Goal: Task Accomplishment & Management: Use online tool/utility

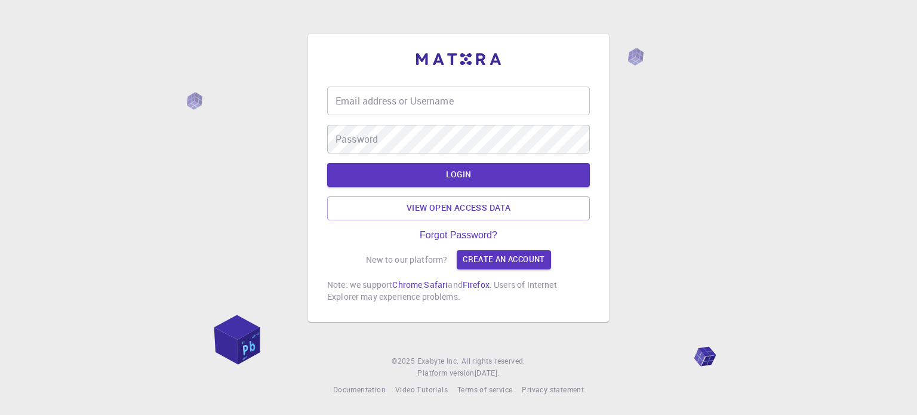
click at [446, 104] on input "Email address or Username" at bounding box center [458, 101] width 263 height 29
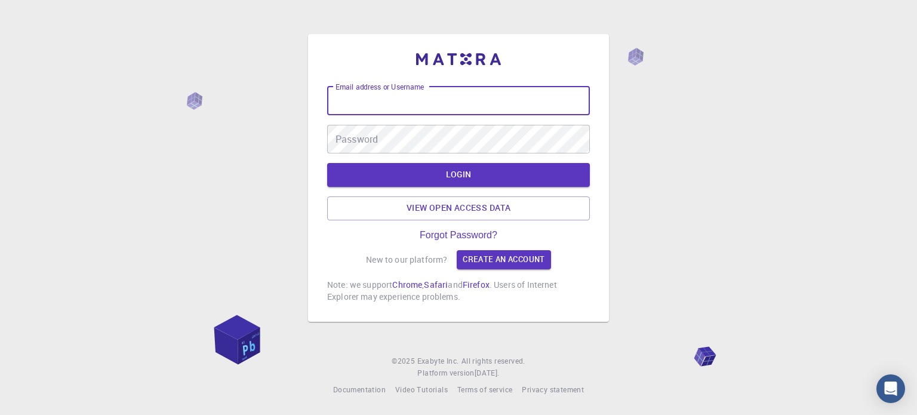
click at [438, 99] on input "Email address or Username" at bounding box center [458, 101] width 263 height 29
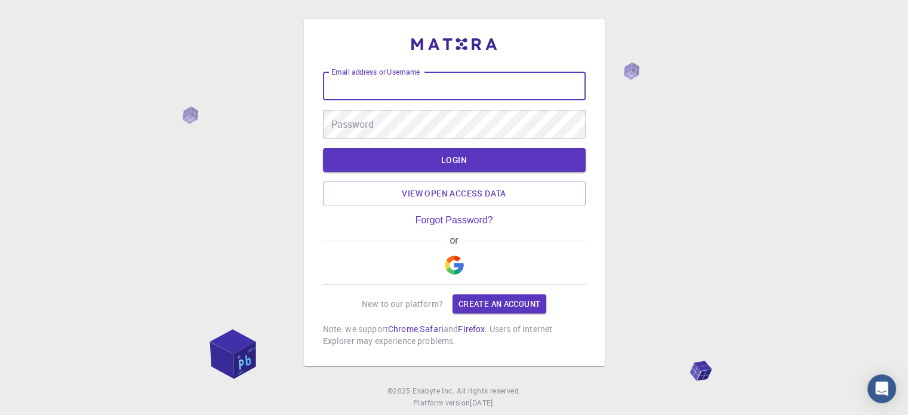
click at [449, 264] on img "button" at bounding box center [454, 264] width 19 height 19
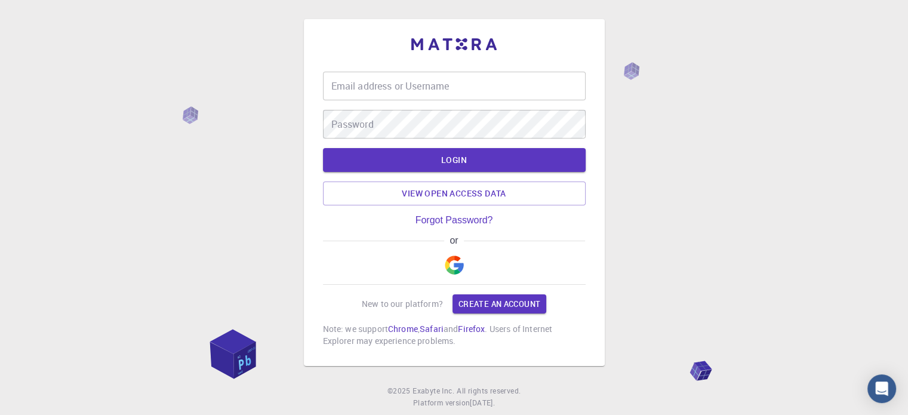
click at [454, 262] on img "button" at bounding box center [454, 264] width 19 height 19
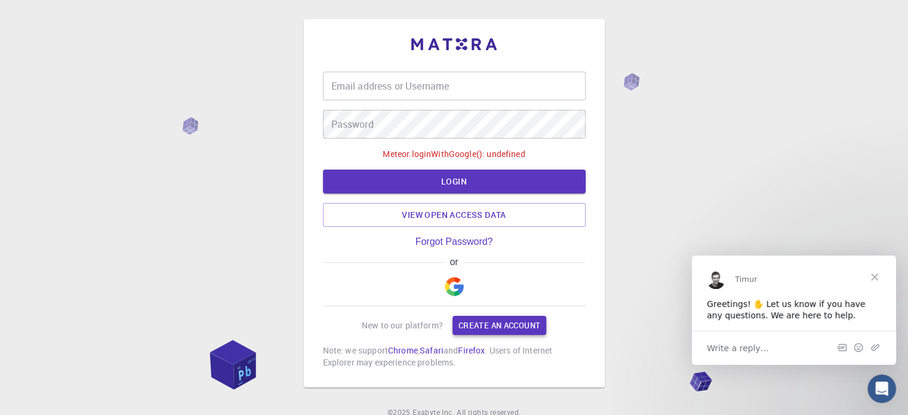
click at [484, 320] on link "Create an account" at bounding box center [499, 325] width 94 height 19
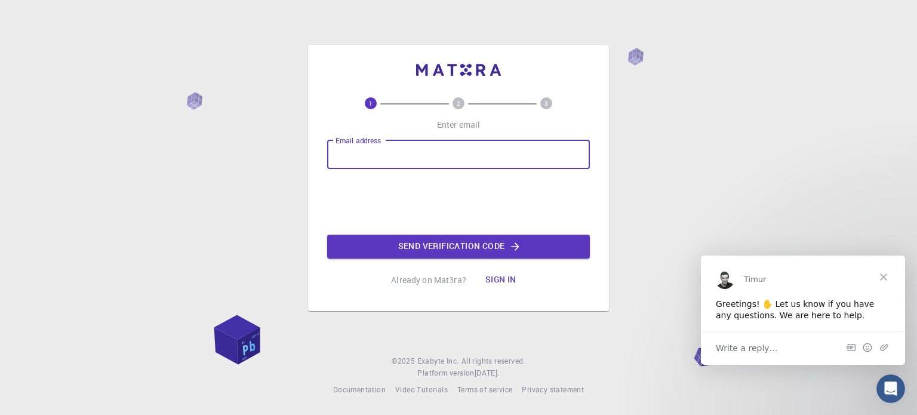
click at [399, 158] on input "Email address" at bounding box center [458, 154] width 263 height 29
type input "[EMAIL_ADDRESS][DOMAIN_NAME]"
drag, startPoint x: 476, startPoint y: 157, endPoint x: 273, endPoint y: 153, distance: 202.3
click at [274, 153] on div "1 2 3 Enter email Email address [EMAIL_ADDRESS][DOMAIN_NAME] Email address Send…" at bounding box center [458, 207] width 917 height 415
type input "[EMAIL_ADDRESS][DOMAIN_NAME]"
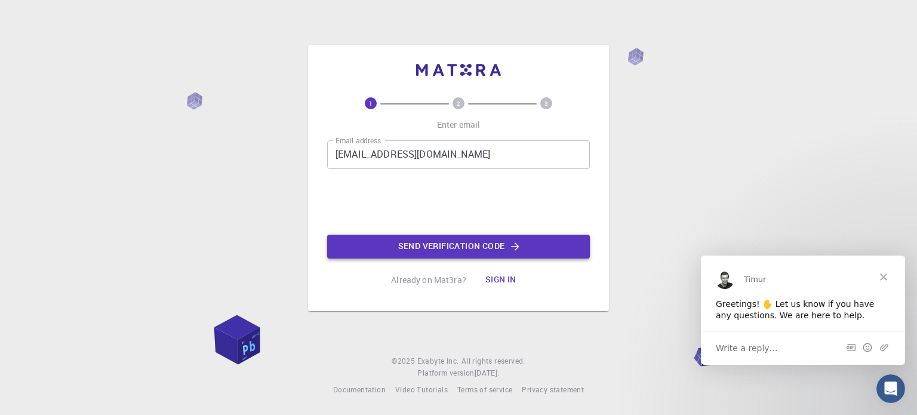
click at [402, 245] on button "Send verification code" at bounding box center [458, 247] width 263 height 24
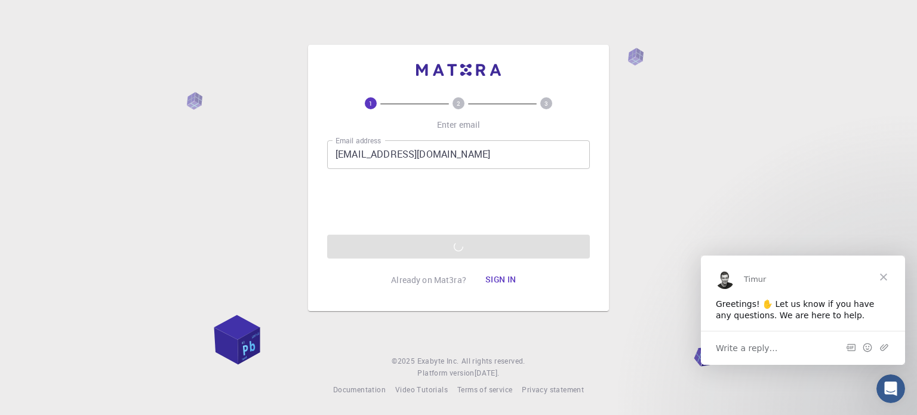
click at [232, 190] on div "1 2 3 Enter email Email address [EMAIL_ADDRESS][DOMAIN_NAME] Email address 0cAF…" at bounding box center [458, 207] width 917 height 415
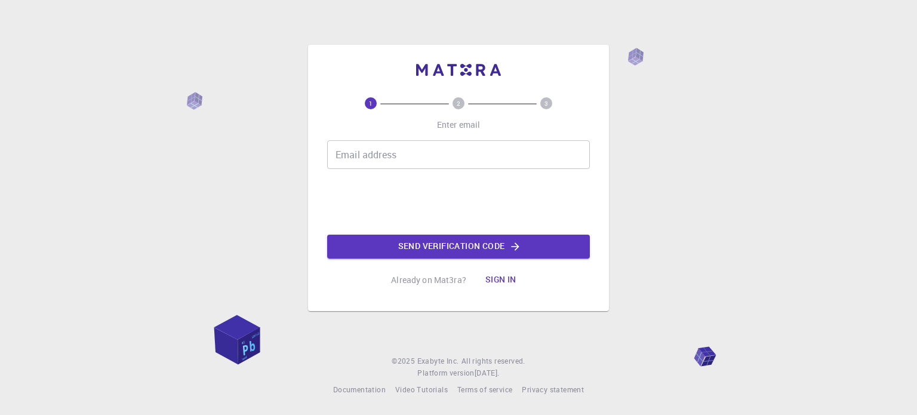
click at [434, 158] on input "Email address" at bounding box center [458, 154] width 263 height 29
click at [390, 159] on input "Email address" at bounding box center [458, 154] width 263 height 29
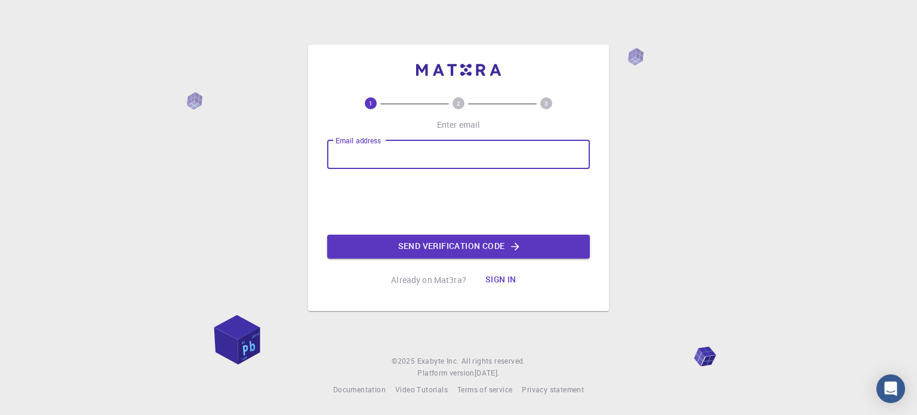
type input "[EMAIL_ADDRESS][DOMAIN_NAME]"
click at [458, 246] on button "Send verification code" at bounding box center [458, 247] width 263 height 24
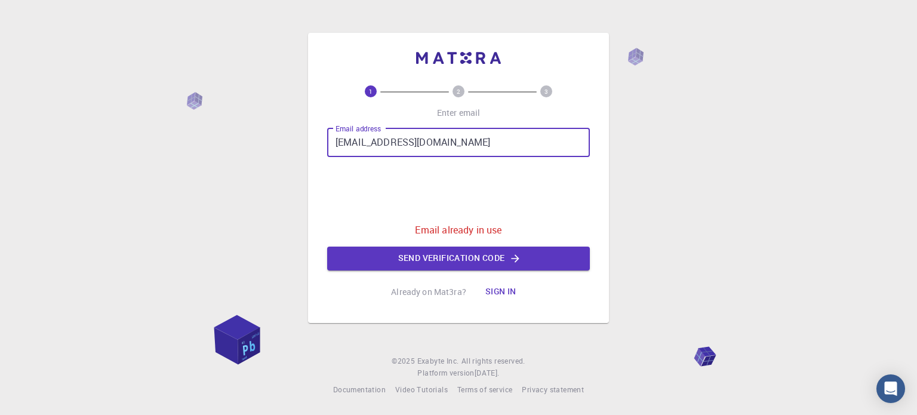
drag, startPoint x: 464, startPoint y: 143, endPoint x: 240, endPoint y: 146, distance: 223.2
click at [240, 146] on div "1 2 3 Enter email Email address abdulqhharalali@gmail.com Email address 0cAFcWe…" at bounding box center [458, 207] width 917 height 415
click at [498, 296] on button "Sign in" at bounding box center [501, 292] width 50 height 24
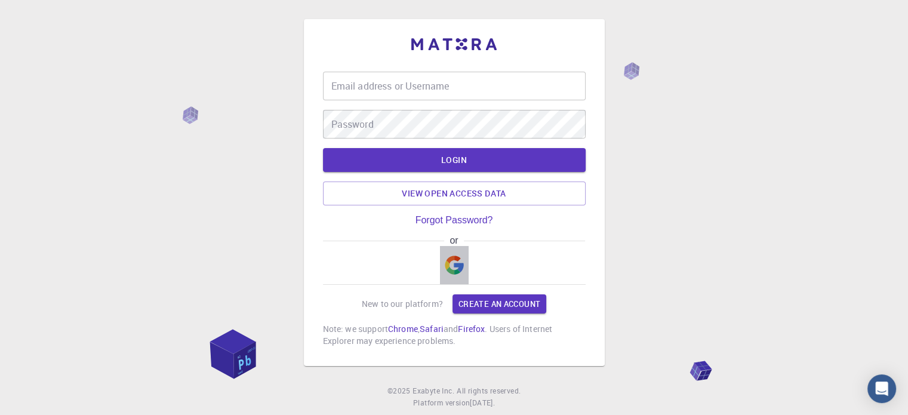
click at [459, 269] on img "button" at bounding box center [454, 264] width 19 height 19
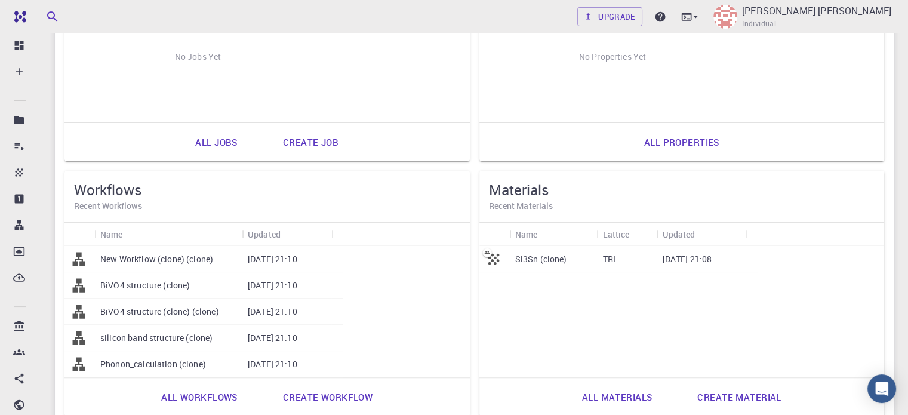
scroll to position [239, 0]
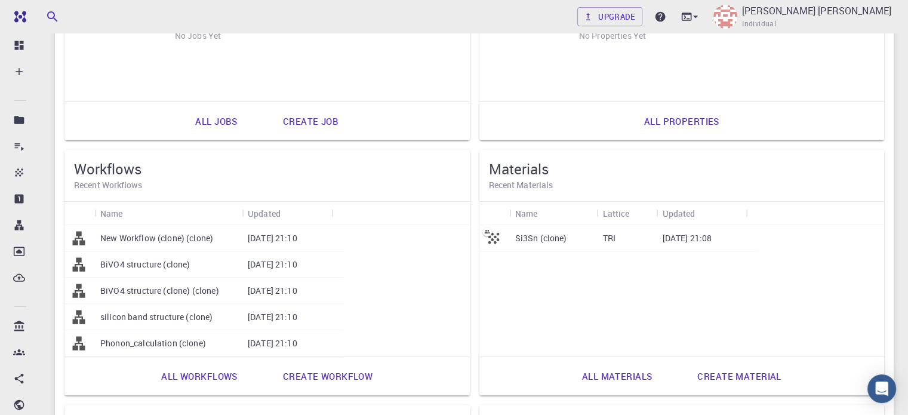
click at [515, 236] on p "Si3Sn (clone)" at bounding box center [541, 238] width 52 height 12
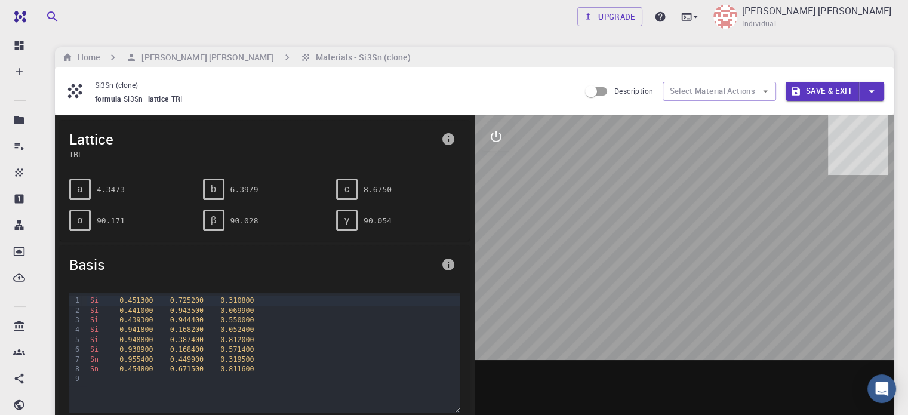
drag, startPoint x: 681, startPoint y: 215, endPoint x: 611, endPoint y: 245, distance: 75.9
click at [611, 245] on div at bounding box center [684, 300] width 420 height 371
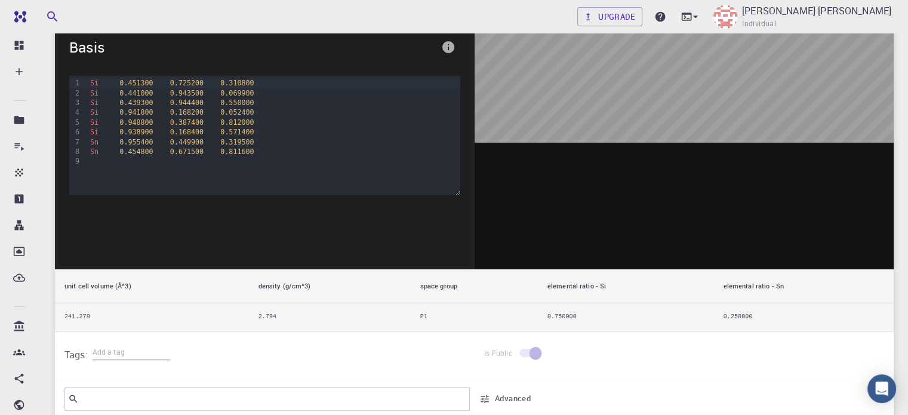
scroll to position [239, 0]
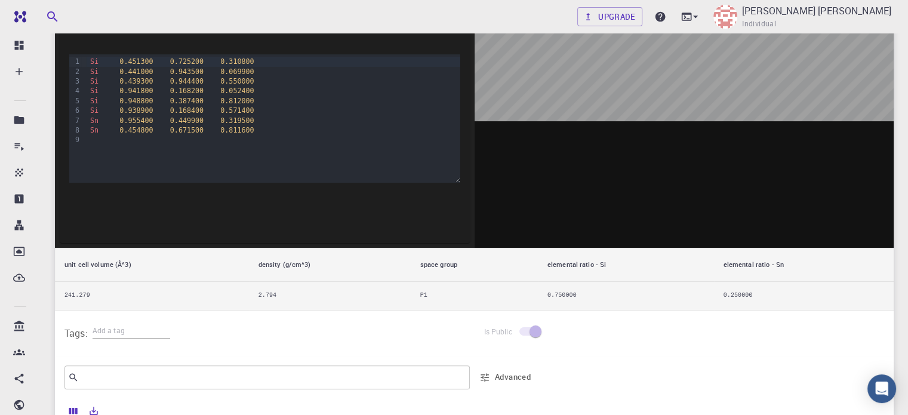
drag, startPoint x: 456, startPoint y: 171, endPoint x: 467, endPoint y: 180, distance: 14.0
click at [467, 180] on div "9 1 2 3 4 5 6 7 8 9 › Si 0.451300 0.725200 0.310800 Si 0.441000 0.943500 0.0699…" at bounding box center [265, 144] width 410 height 198
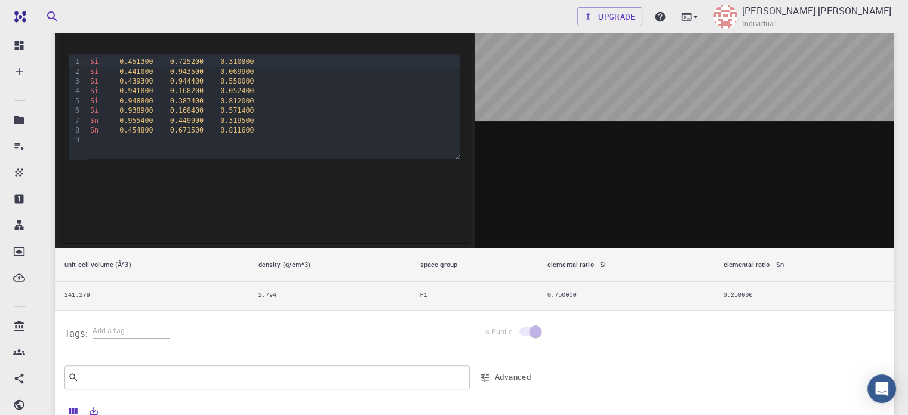
drag, startPoint x: 459, startPoint y: 180, endPoint x: 458, endPoint y: 156, distance: 23.9
click at [458, 156] on div "9 1 2 3 4 5 6 7 8 9 › Si 0.451300 0.725200 0.310800 Si 0.441000 0.943500 0.0699…" at bounding box center [264, 106] width 391 height 105
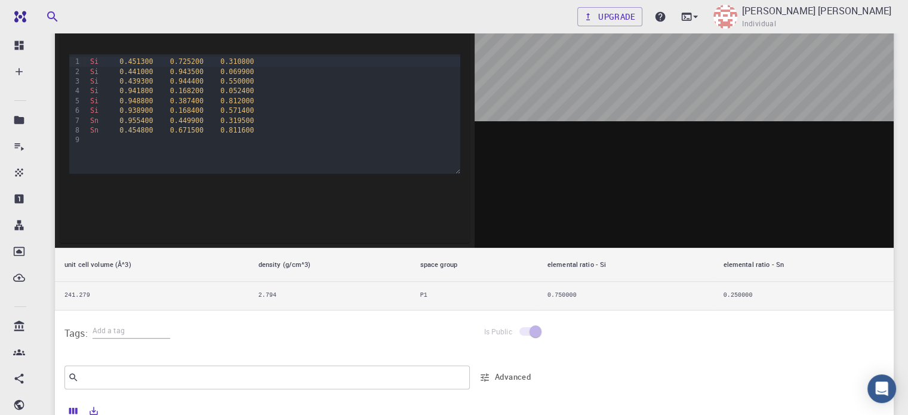
scroll to position [0, 0]
drag, startPoint x: 455, startPoint y: 155, endPoint x: 455, endPoint y: 181, distance: 26.3
click at [455, 180] on div "9 1 2 3 4 5 6 7 8 9 › Si 0.451300 0.725200 0.310800 Si 0.441000 0.943500 0.0699…" at bounding box center [264, 117] width 391 height 126
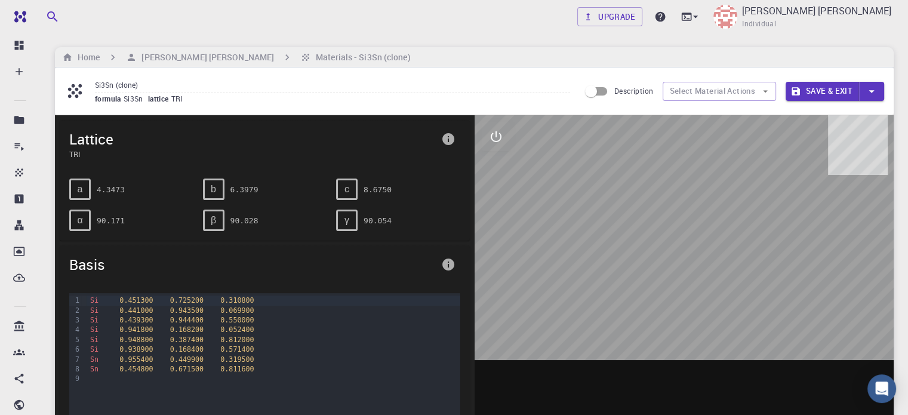
click at [597, 92] on input "Description" at bounding box center [591, 91] width 68 height 23
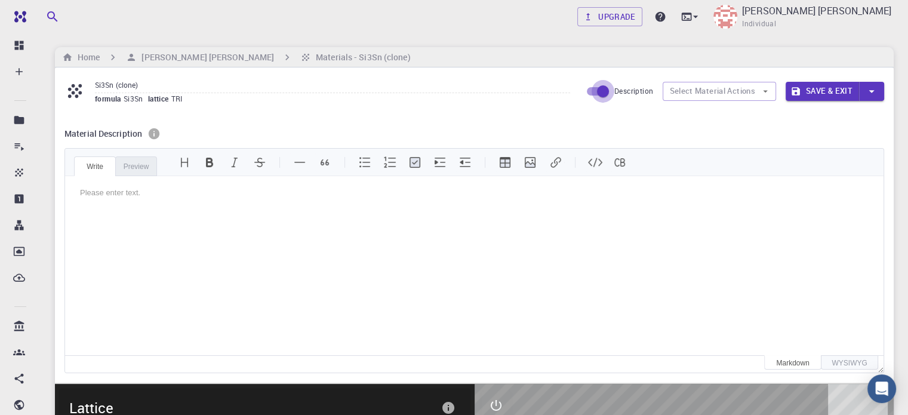
click at [599, 86] on input "Description" at bounding box center [603, 91] width 68 height 23
checkbox input "false"
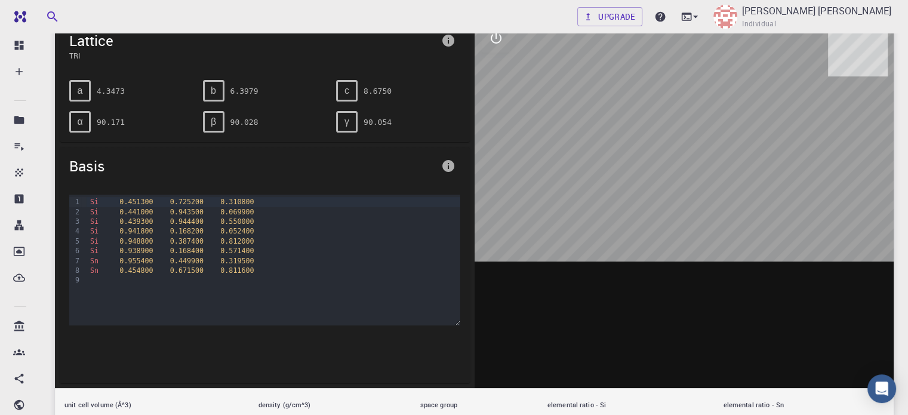
scroll to position [119, 0]
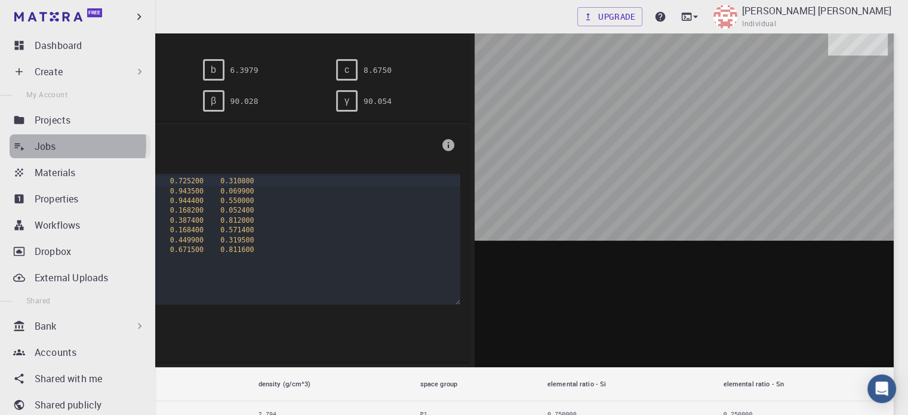
click at [58, 144] on div "Jobs" at bounding box center [93, 146] width 116 height 14
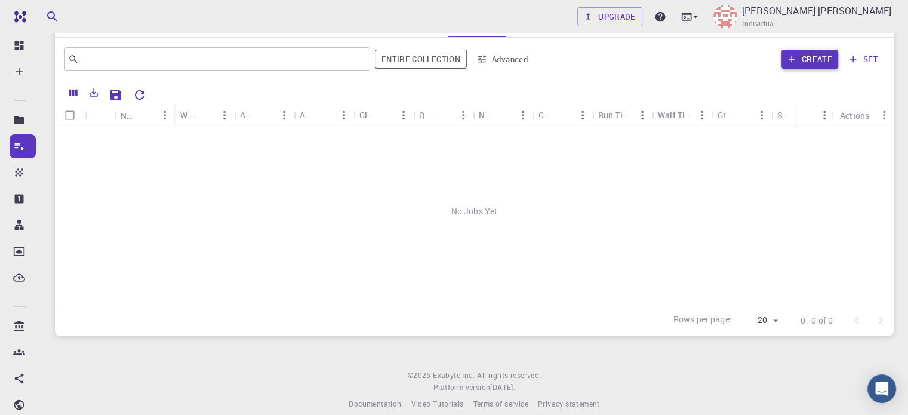
click at [818, 60] on button "Create" at bounding box center [809, 59] width 57 height 19
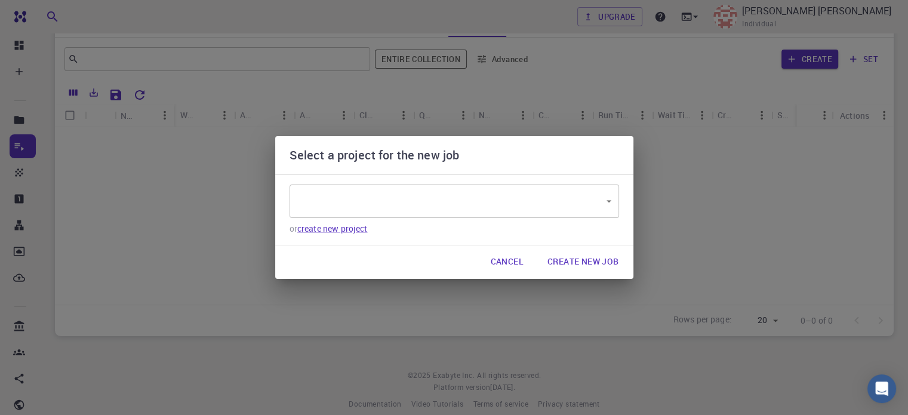
type input "iNoAztJHaPECen5Pg"
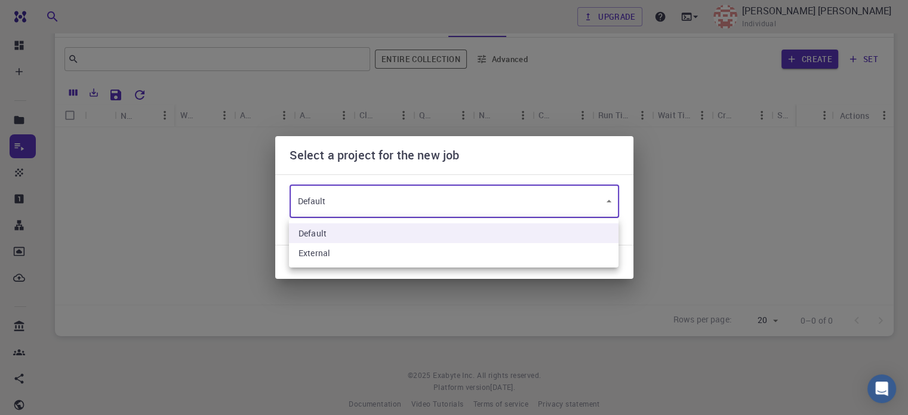
click at [433, 201] on body "Free Dashboard Create New Job New Material Create Material Upload File Import f…" at bounding box center [454, 155] width 908 height 548
click at [398, 233] on li "Default" at bounding box center [453, 233] width 329 height 20
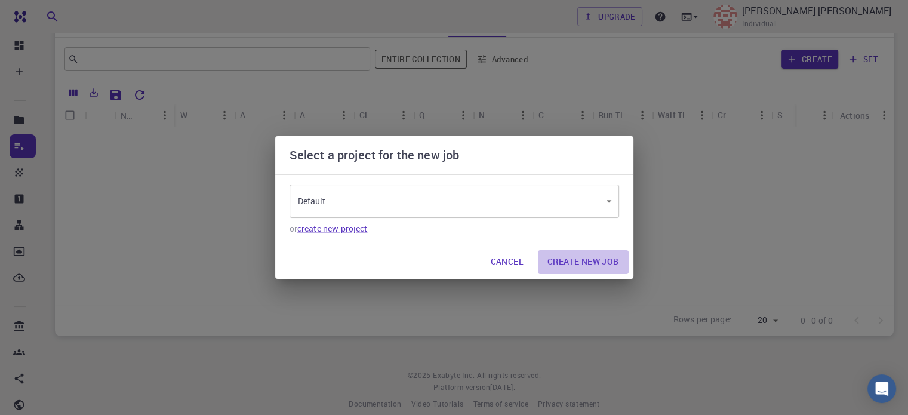
click at [582, 263] on button "Create New Job" at bounding box center [583, 262] width 91 height 24
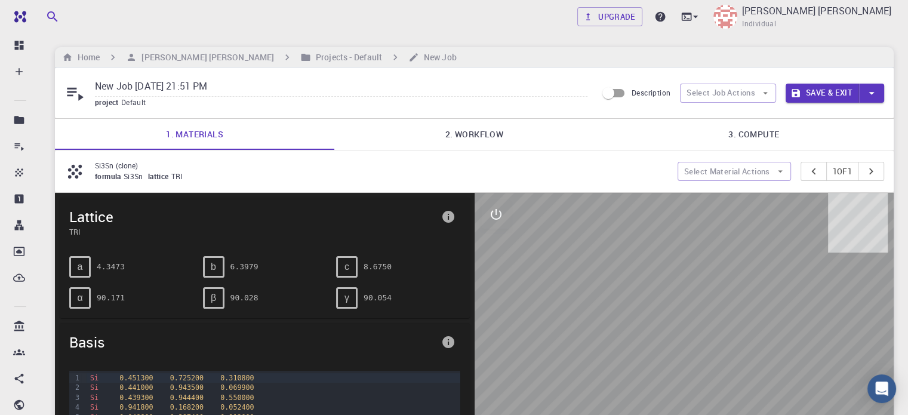
click at [482, 125] on link "2. Workflow" at bounding box center [473, 134] width 279 height 31
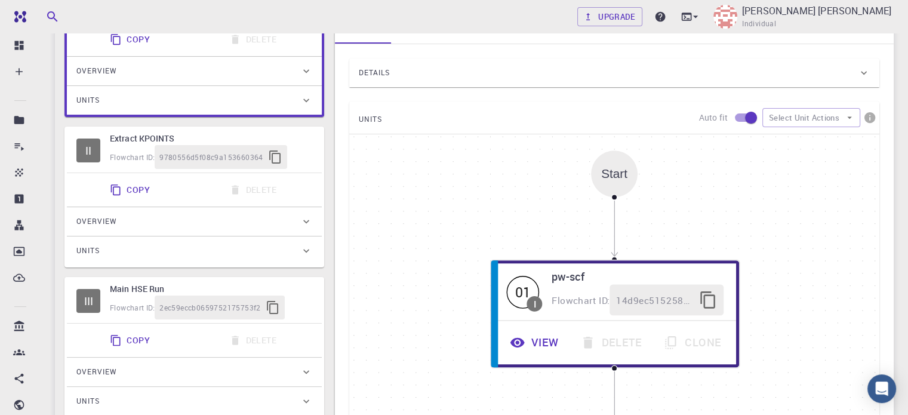
scroll to position [218, 0]
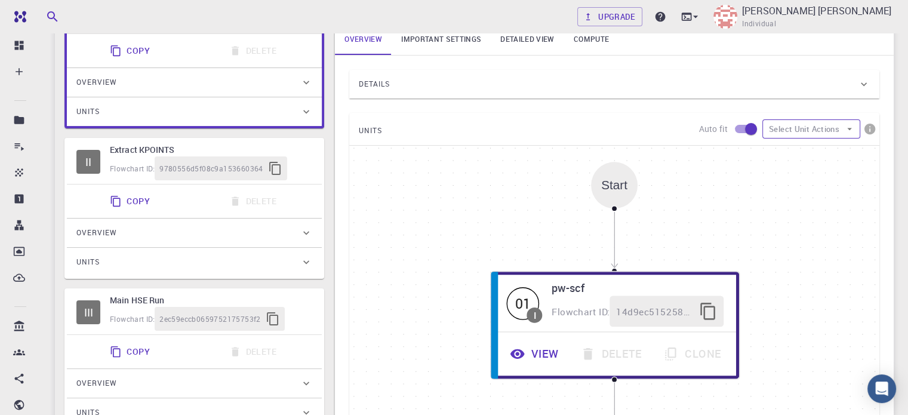
click at [809, 129] on button "Select Unit Actions" at bounding box center [811, 128] width 98 height 19
click at [702, 147] on div "Start 01 I pw-scf Flowchart ID: 14d9ec5152588c0a457a31e1 View Delete Clone End" at bounding box center [614, 325] width 530 height 358
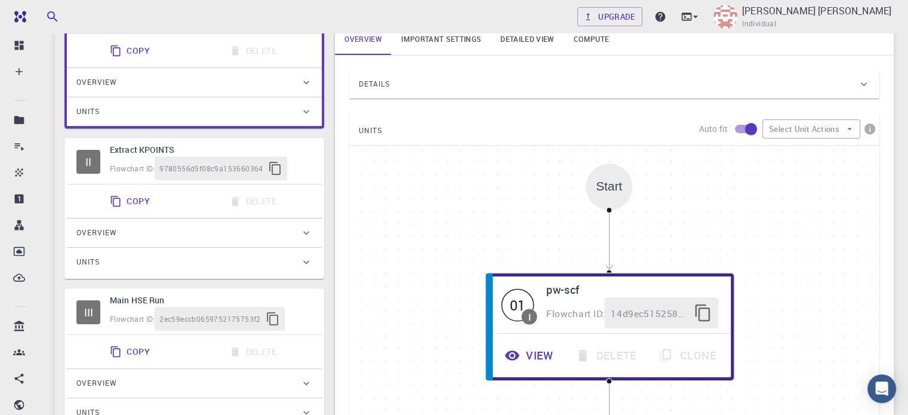
click at [666, 113] on div "UNITS Auto fit Select Unit Actions" at bounding box center [614, 129] width 530 height 32
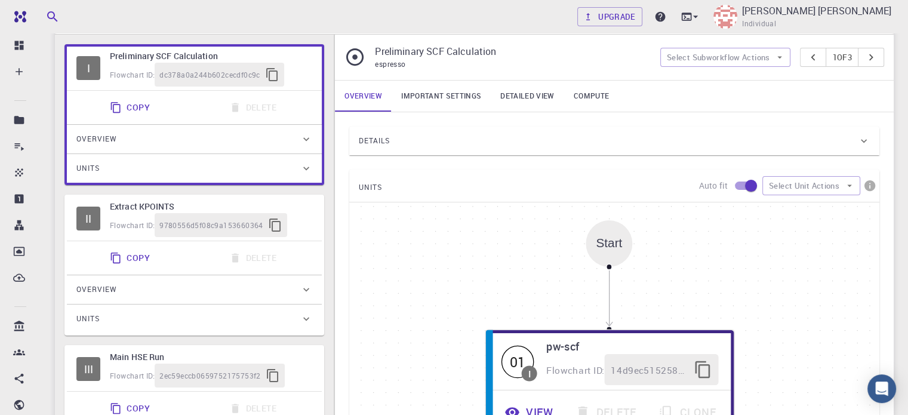
scroll to position [99, 0]
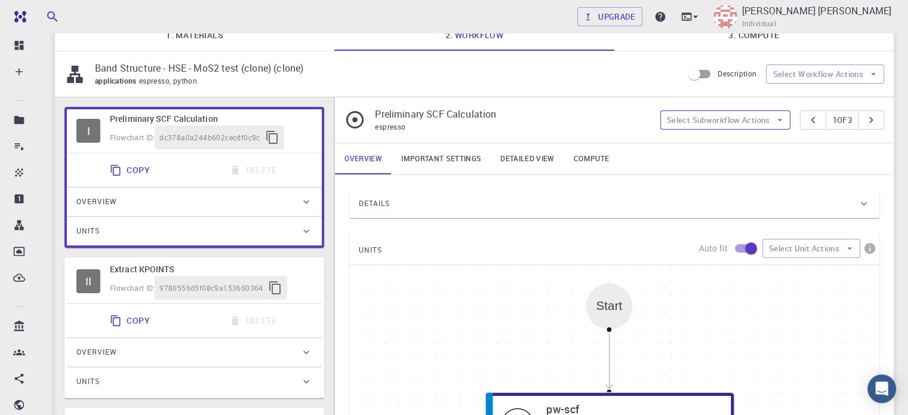
click at [745, 121] on button "Select Subworkflow Actions" at bounding box center [725, 119] width 131 height 19
click at [701, 144] on span "Add convergence" at bounding box center [732, 143] width 90 height 12
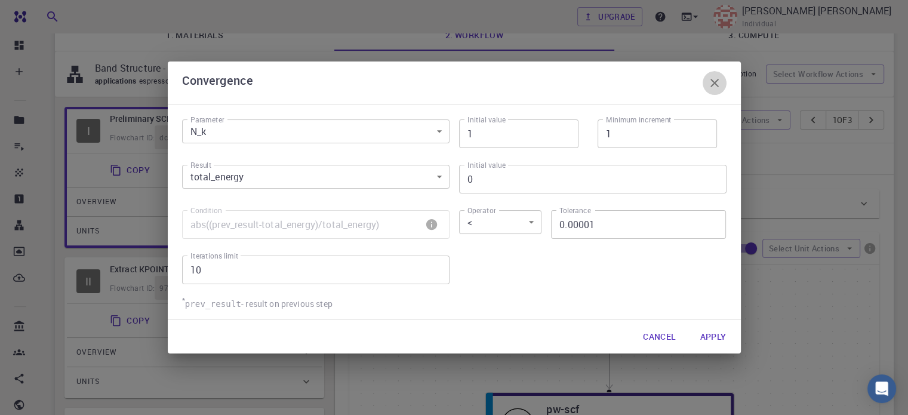
click at [721, 82] on icon "button" at bounding box center [714, 83] width 14 height 14
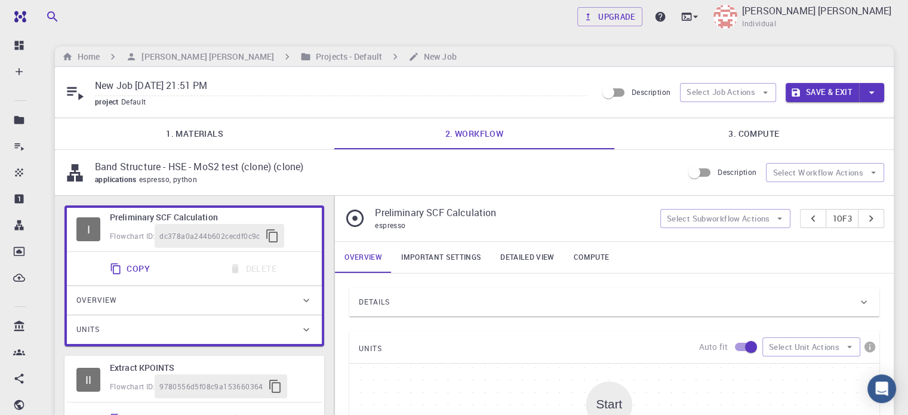
scroll to position [0, 0]
click at [745, 86] on button "Select Job Actions" at bounding box center [728, 93] width 96 height 19
click at [742, 135] on span "Select materials" at bounding box center [738, 135] width 56 height 12
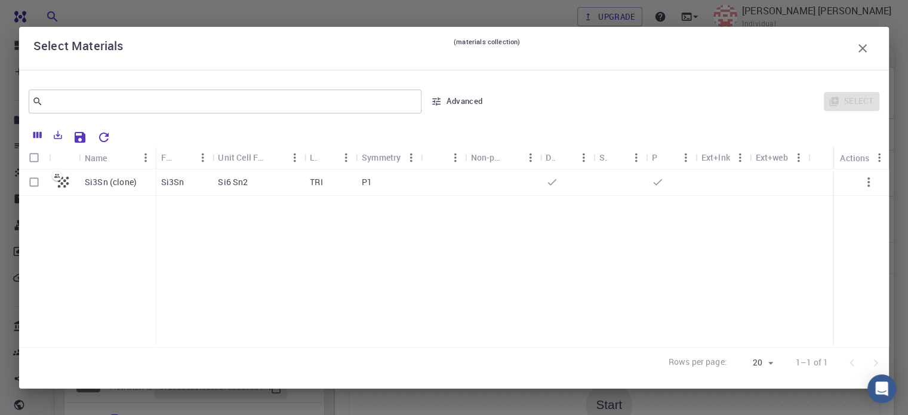
click at [167, 177] on p "Si3Sn" at bounding box center [172, 182] width 23 height 12
checkbox input "true"
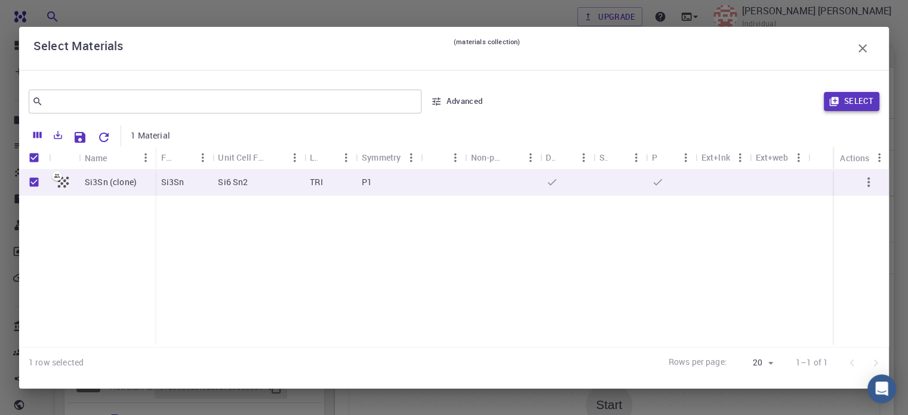
click at [847, 100] on button "Select" at bounding box center [850, 101] width 55 height 19
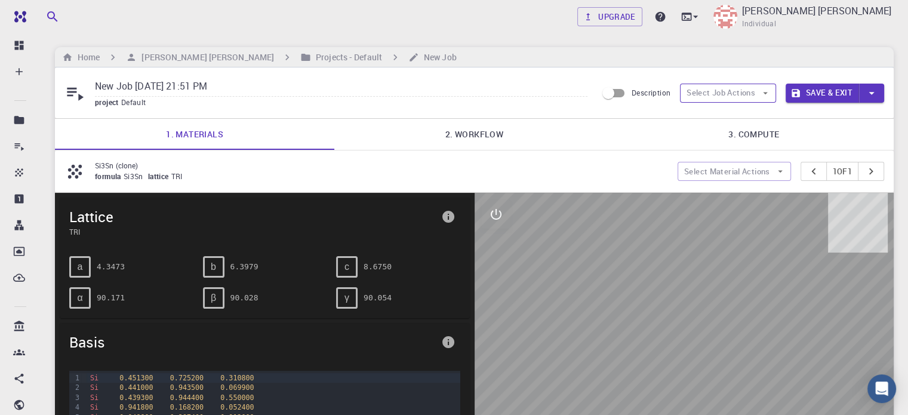
click at [749, 91] on button "Select Job Actions" at bounding box center [728, 93] width 96 height 19
click at [738, 113] on span "Select parent" at bounding box center [738, 116] width 56 height 12
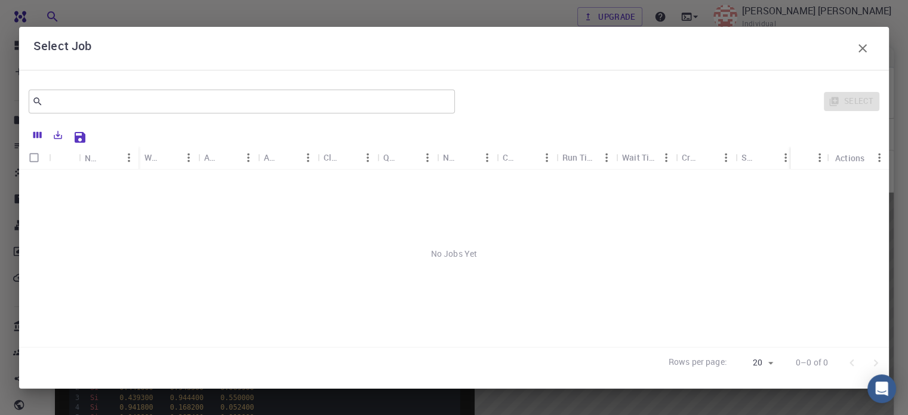
click at [859, 45] on icon "button" at bounding box center [862, 48] width 8 height 8
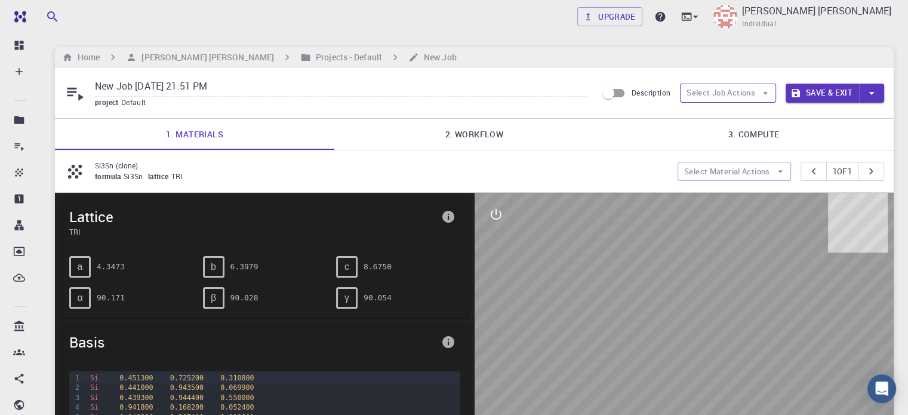
click at [738, 92] on button "Select Job Actions" at bounding box center [728, 93] width 96 height 19
click at [717, 146] on li "Select workflow" at bounding box center [727, 154] width 97 height 19
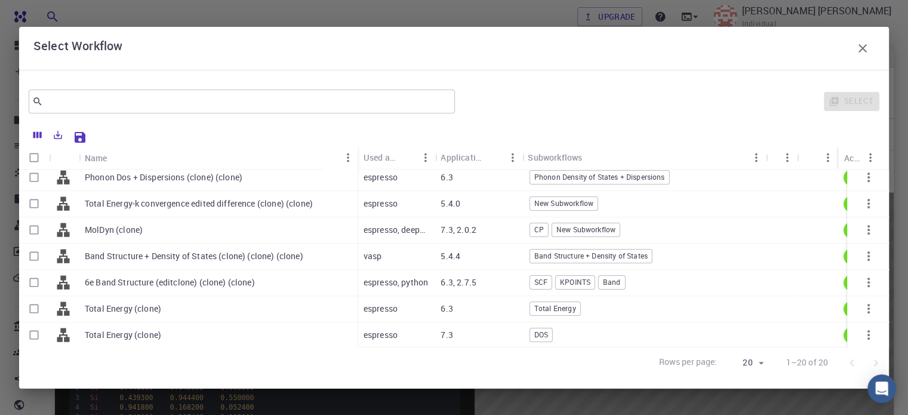
scroll to position [356, 0]
click at [330, 245] on div "Band Structure + Density of States (clone) (clone) (clone)" at bounding box center [218, 255] width 279 height 26
checkbox input "true"
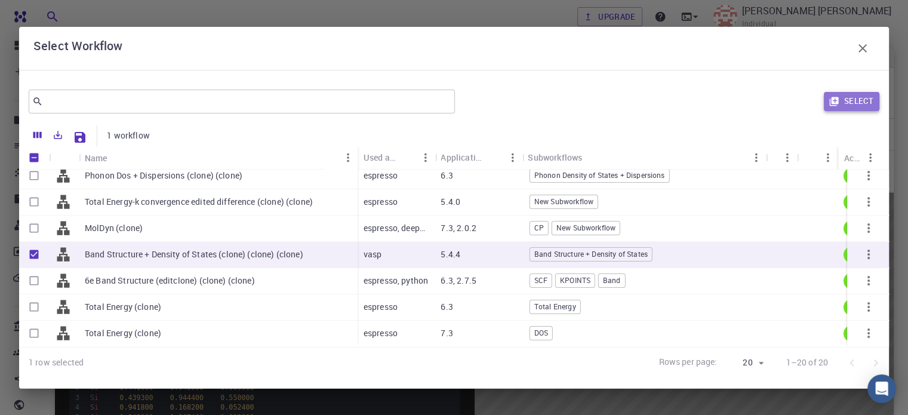
click at [858, 97] on button "Select" at bounding box center [850, 101] width 55 height 19
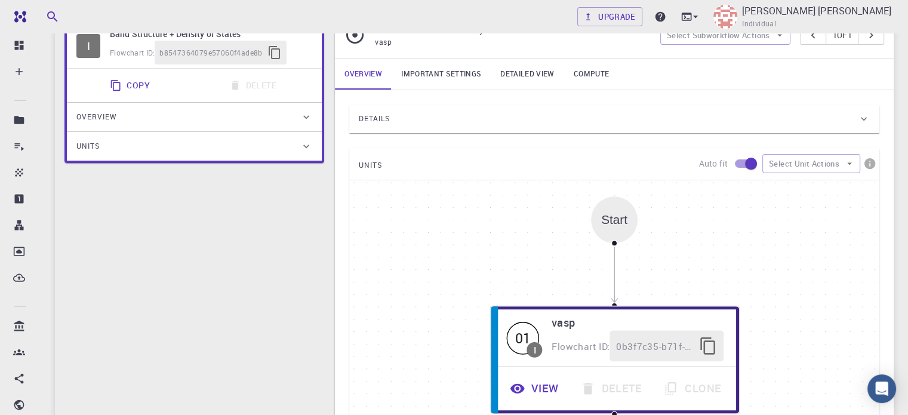
scroll to position [119, 0]
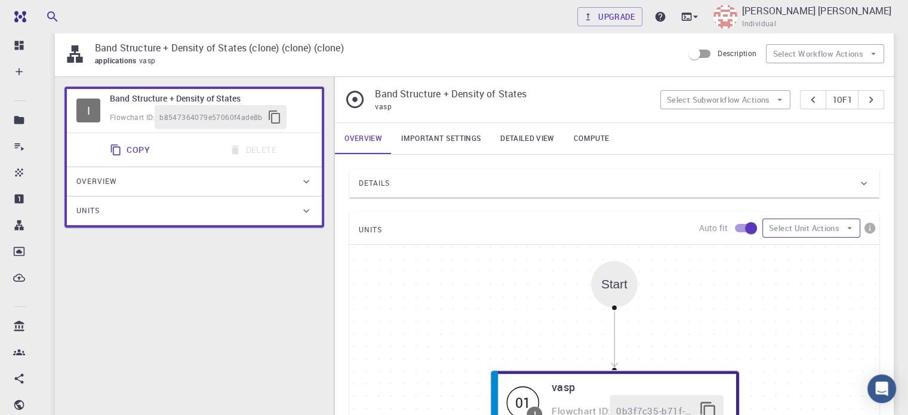
click at [841, 229] on button "Select Unit Actions" at bounding box center [811, 227] width 98 height 19
click at [816, 254] on span "Collapse units" at bounding box center [820, 251] width 57 height 12
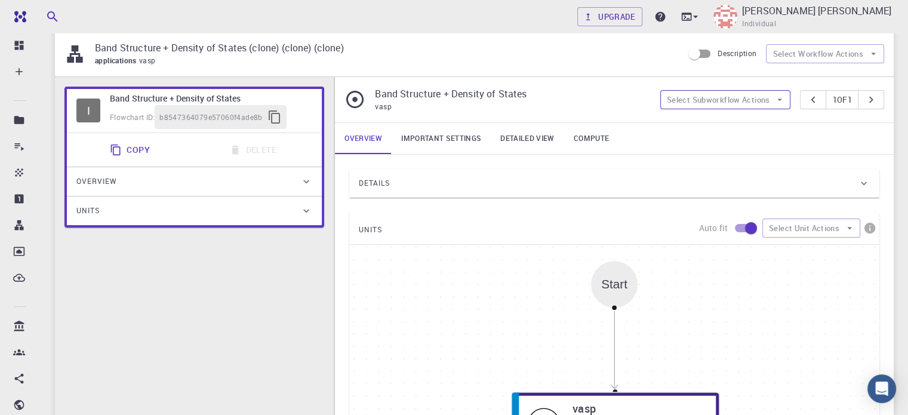
click at [757, 101] on button "Select Subworkflow Actions" at bounding box center [725, 99] width 131 height 19
click at [703, 129] on li "Add convergence" at bounding box center [721, 122] width 131 height 19
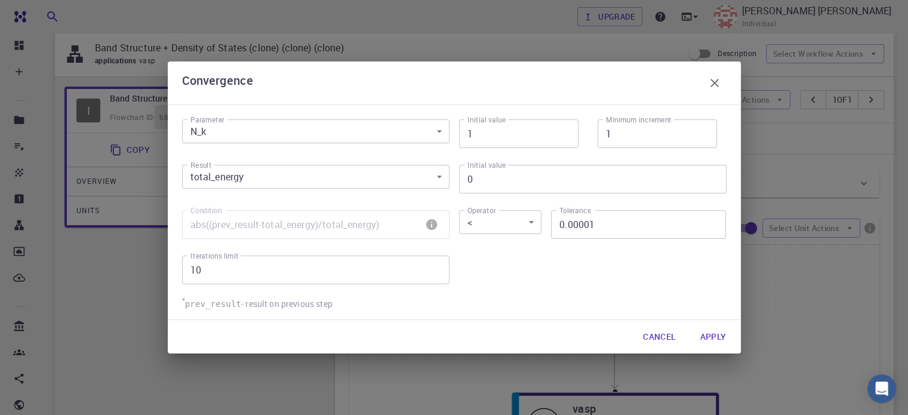
click at [708, 339] on button "Apply" at bounding box center [712, 337] width 45 height 24
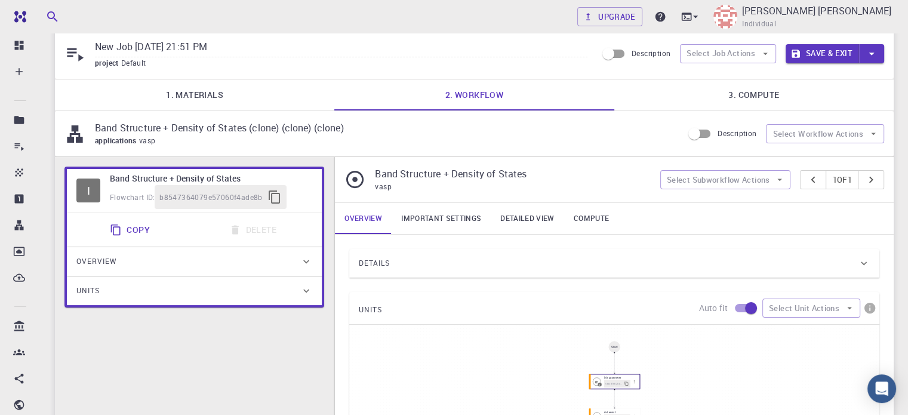
scroll to position [99, 0]
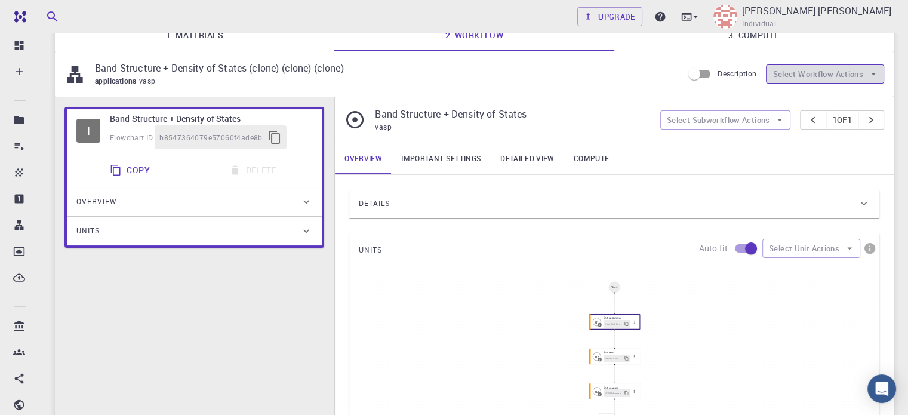
click at [845, 75] on button "Select Workflow Actions" at bounding box center [825, 73] width 118 height 19
click at [811, 98] on span "Toggle relaxation" at bounding box center [835, 98] width 77 height 12
type input "5.3.5"
type input "/export/share/pseudo/si/gga/pbe/vasp/5.2/paw/sv/GW/POTCAR"
type input "/export/share/pseudo/sn/gga/pbe/vasp/5.4/paw/d/GW/POTCAR"
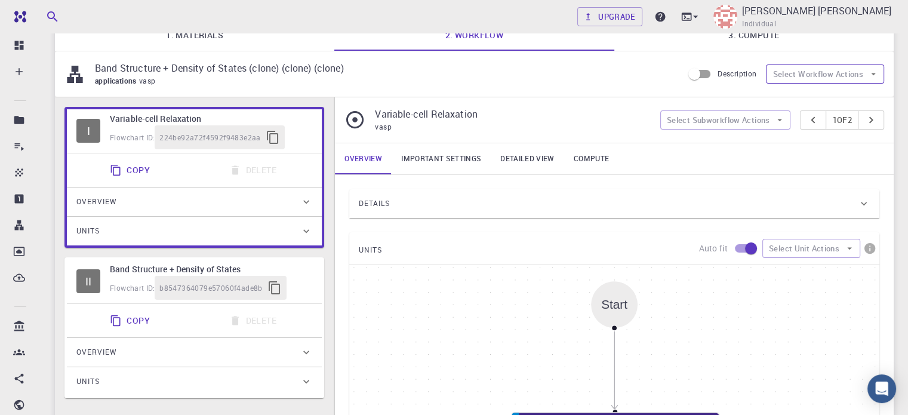
click at [814, 75] on button "Select Workflow Actions" at bounding box center [825, 73] width 118 height 19
click at [810, 125] on span "Toggle multi-material" at bounding box center [837, 126] width 81 height 12
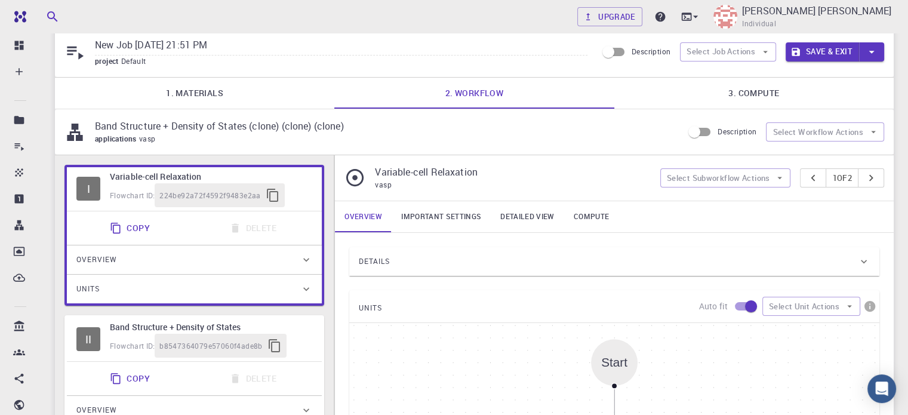
scroll to position [39, 0]
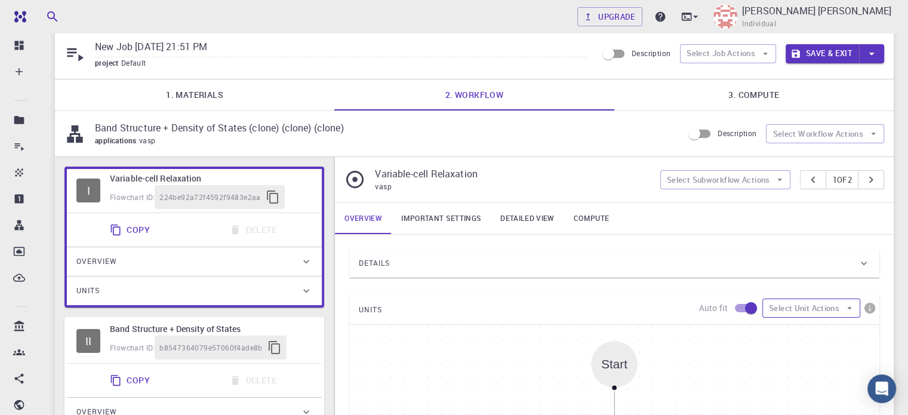
click at [834, 309] on button "Select Unit Actions" at bounding box center [811, 307] width 98 height 19
click at [821, 335] on span "Expand units" at bounding box center [820, 331] width 57 height 12
click at [365, 262] on span "Details" at bounding box center [374, 263] width 31 height 19
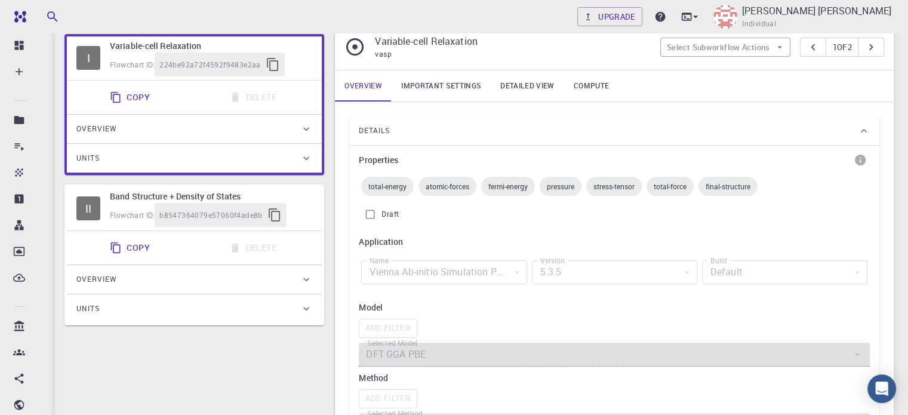
scroll to position [12, 0]
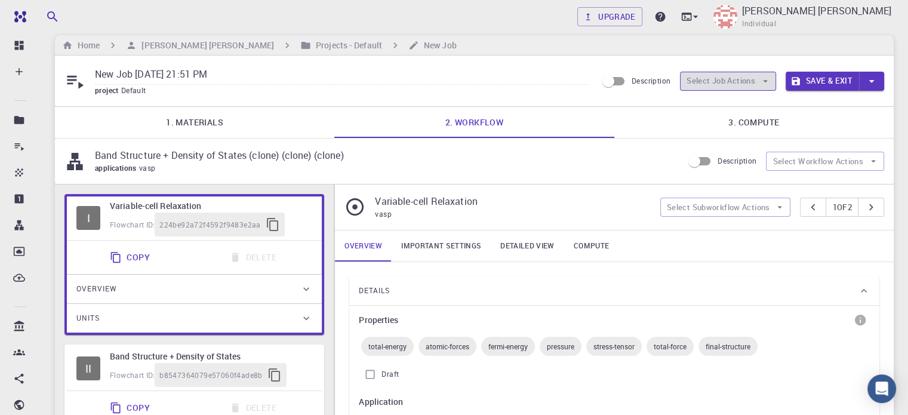
click at [745, 73] on button "Select Job Actions" at bounding box center [728, 81] width 96 height 19
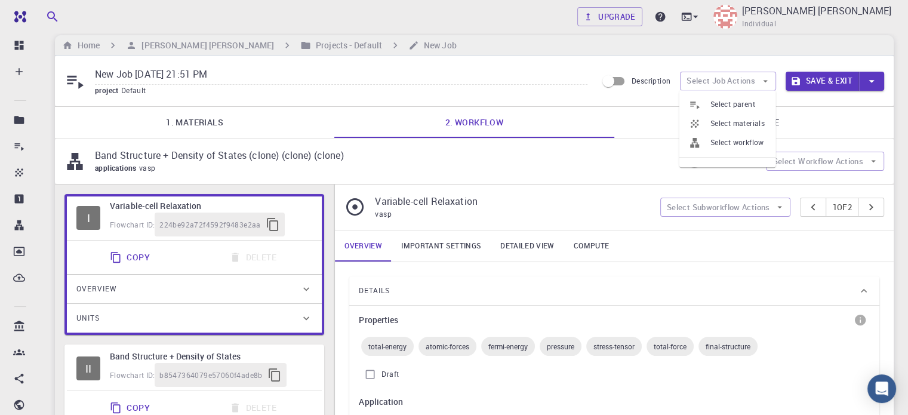
click at [633, 157] on p "Band Structure + Density of States (clone) (clone) (clone)" at bounding box center [384, 155] width 578 height 14
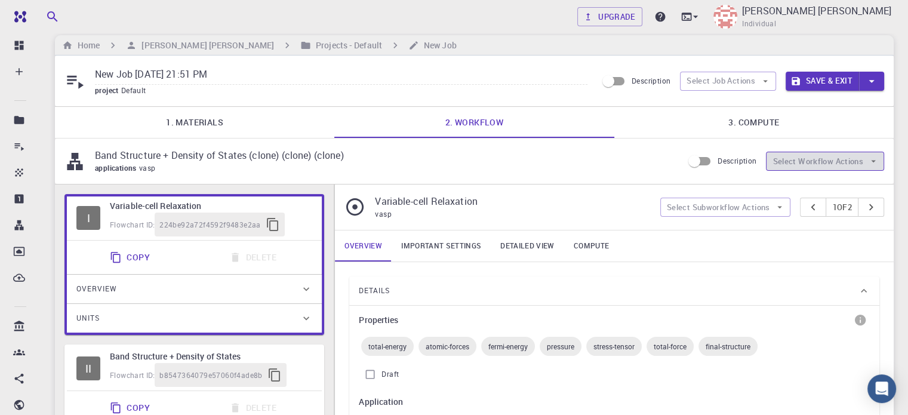
click at [827, 154] on button "Select Workflow Actions" at bounding box center [825, 161] width 118 height 19
click at [664, 178] on div "Band Structure + Density of States (clone) (clone) (clone) applications vasp De…" at bounding box center [474, 160] width 838 height 45
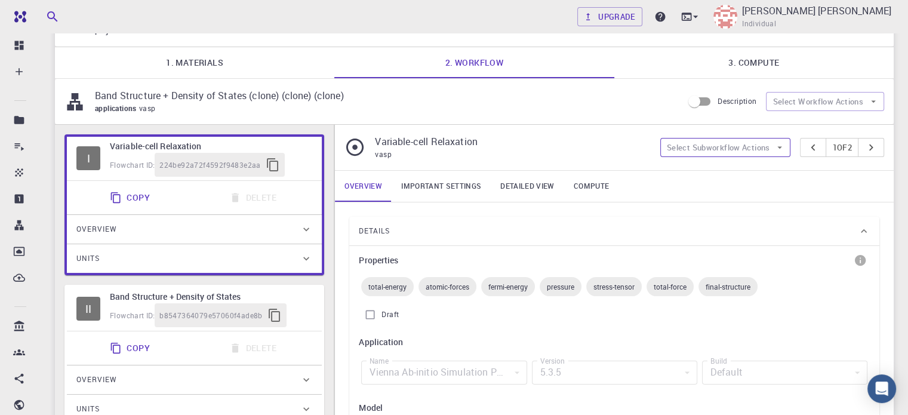
click at [729, 147] on button "Select Subworkflow Actions" at bounding box center [725, 147] width 131 height 19
click at [741, 171] on span "Add convergence" at bounding box center [732, 171] width 90 height 12
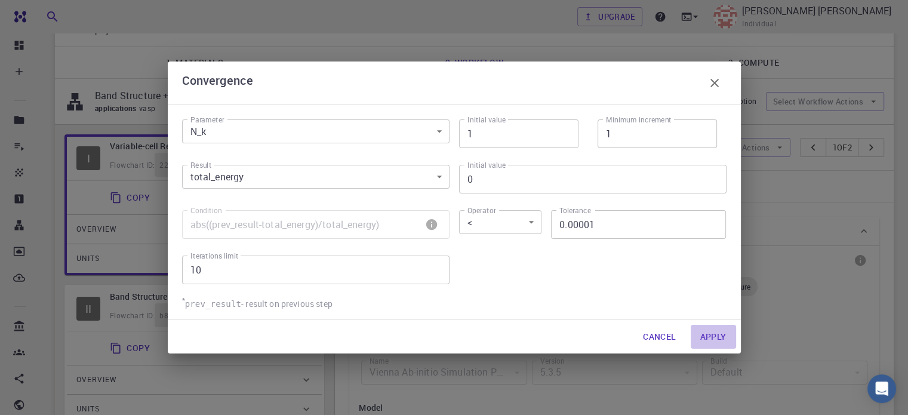
click at [707, 332] on button "Apply" at bounding box center [712, 337] width 45 height 24
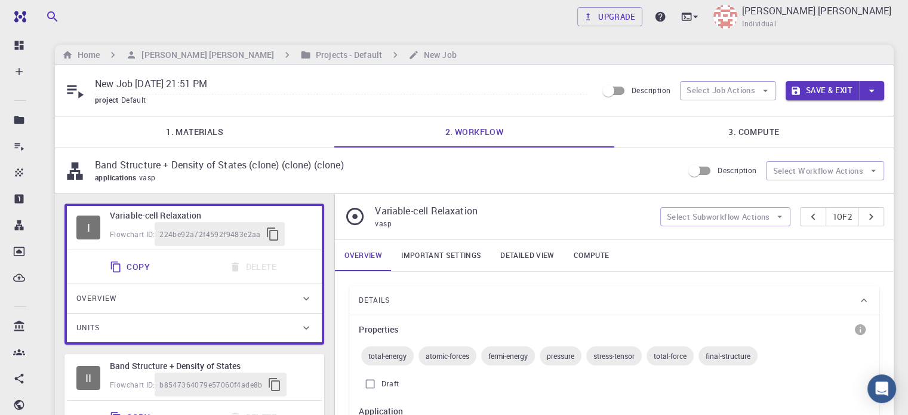
scroll to position [0, 0]
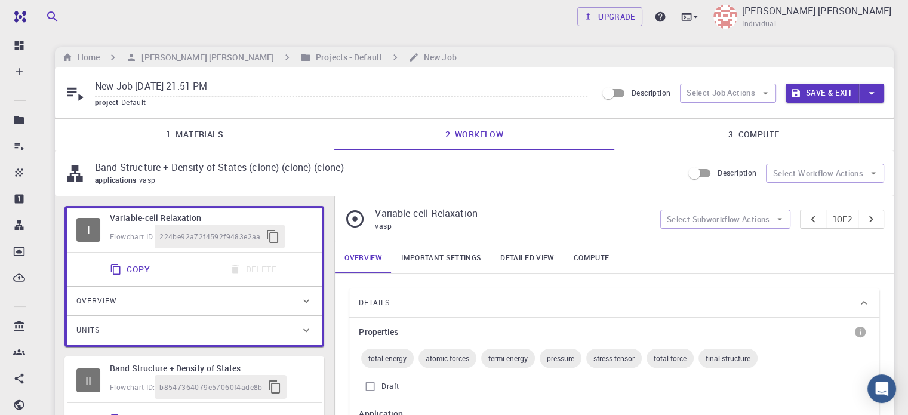
click at [79, 95] on icon at bounding box center [75, 94] width 17 height 13
click at [69, 90] on icon at bounding box center [74, 92] width 21 height 21
click at [736, 133] on link "3. Compute" at bounding box center [753, 134] width 279 height 31
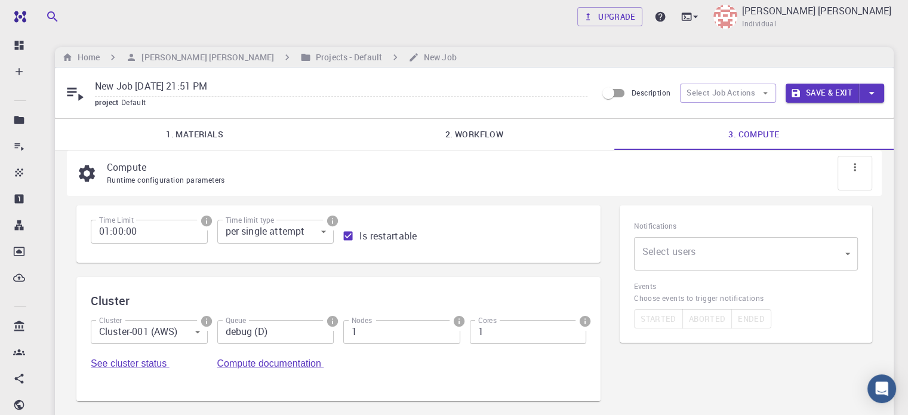
scroll to position [60, 0]
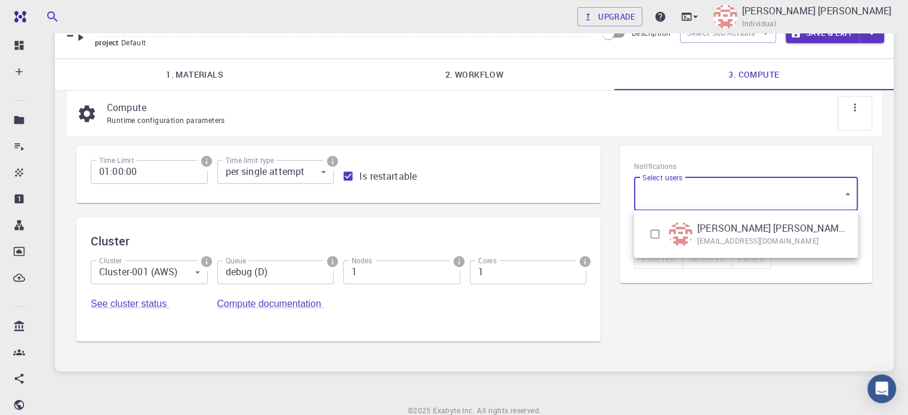
click at [710, 194] on body "Free Dashboard Create New Job New Material Create Material Upload File Import f…" at bounding box center [454, 202] width 908 height 524
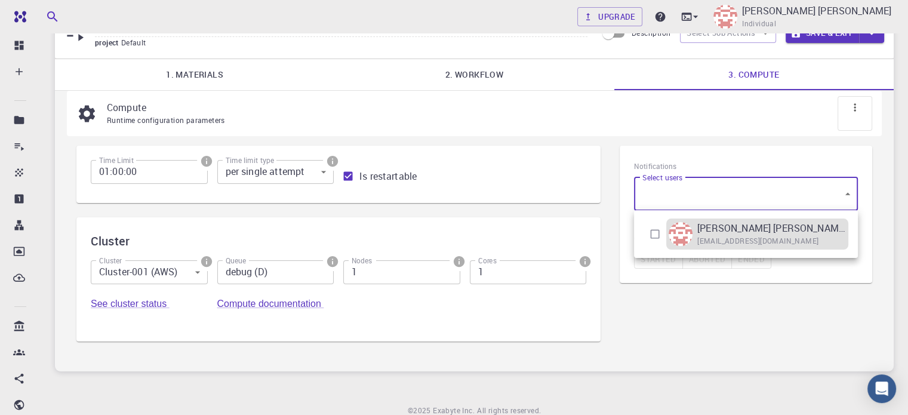
click at [699, 232] on p "Ahmet Sait ALALI" at bounding box center [771, 228] width 149 height 14
type input "[object Object]"
checkbox input "true"
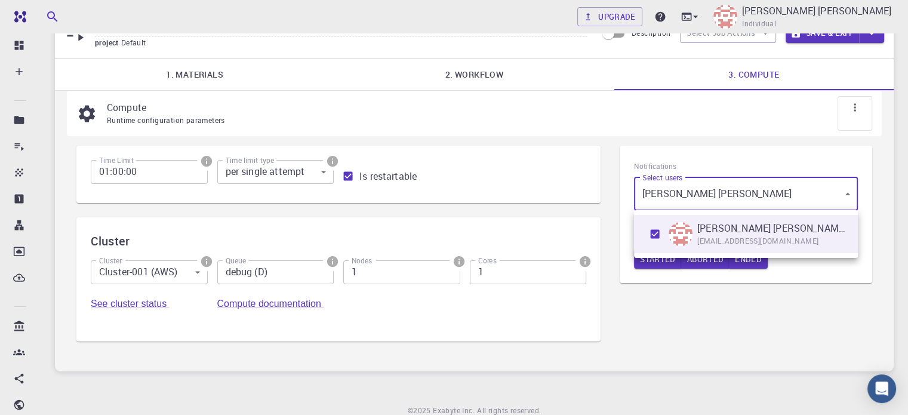
click at [613, 183] on div at bounding box center [454, 207] width 908 height 415
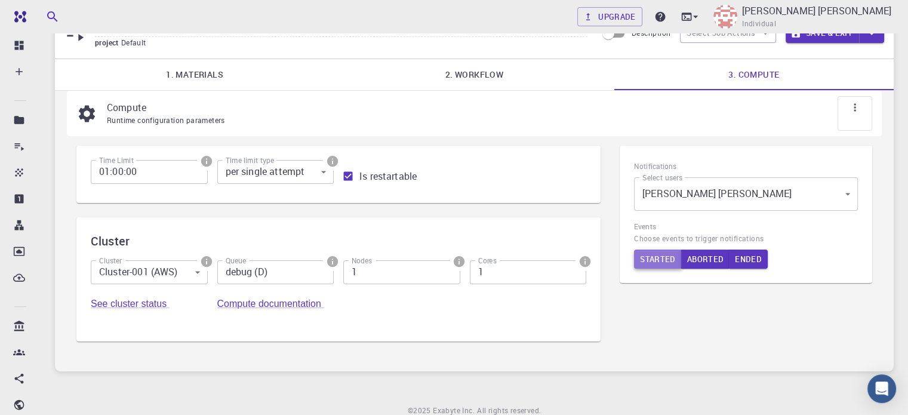
click at [655, 257] on button "Started" at bounding box center [658, 258] width 48 height 19
click at [696, 261] on button "Aborted" at bounding box center [706, 258] width 49 height 19
click at [711, 257] on button "Aborted" at bounding box center [707, 258] width 50 height 19
click at [631, 255] on div "Notifications Select users Ahmet Sait ALALI [object Object] Select users Events…" at bounding box center [745, 214] width 252 height 137
click at [648, 255] on button "Started" at bounding box center [658, 258] width 49 height 19
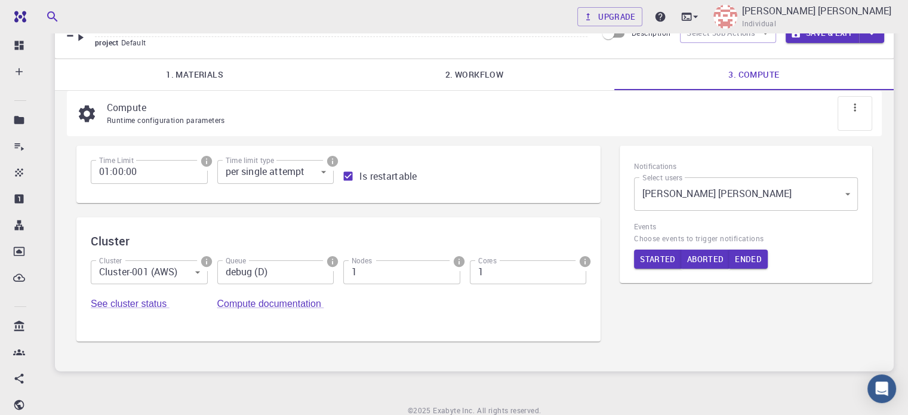
click at [603, 225] on div "Time Limit 01:00:00 Time Limit Time limit type per single attempt 0 Time limit …" at bounding box center [338, 250] width 543 height 229
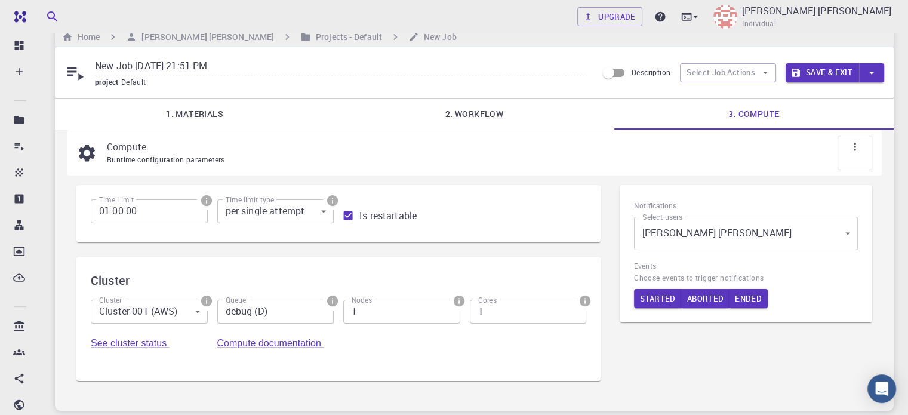
scroll to position [0, 0]
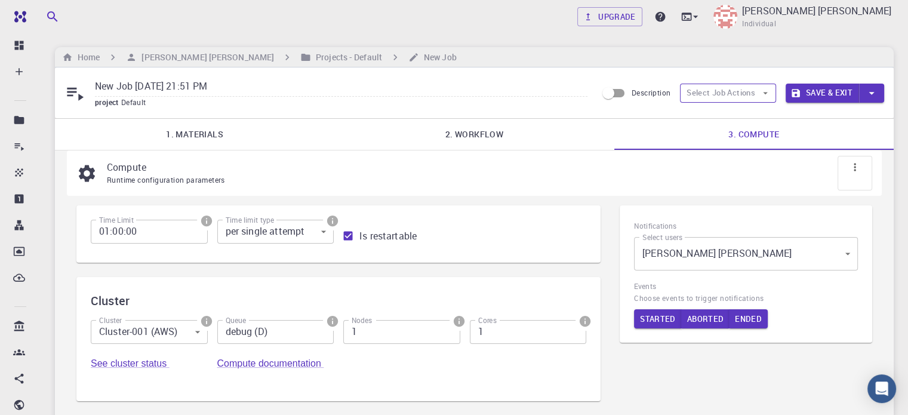
click at [726, 99] on button "Select Job Actions" at bounding box center [728, 93] width 96 height 19
click at [603, 147] on link "2. Workflow" at bounding box center [473, 134] width 279 height 31
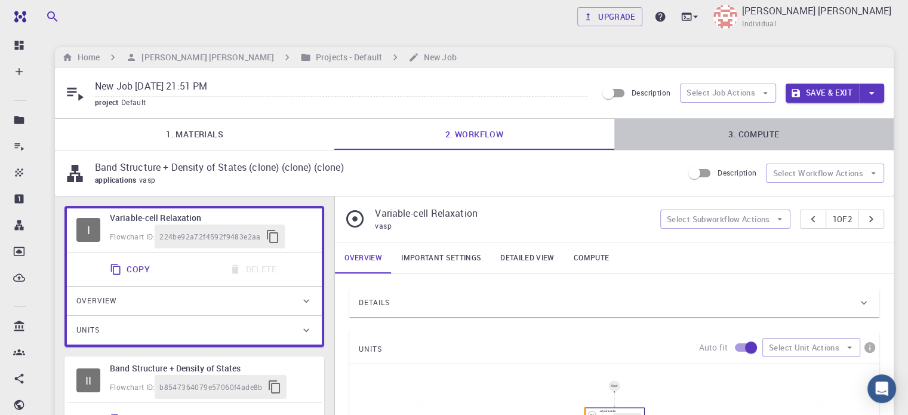
click at [641, 134] on link "3. Compute" at bounding box center [753, 134] width 279 height 31
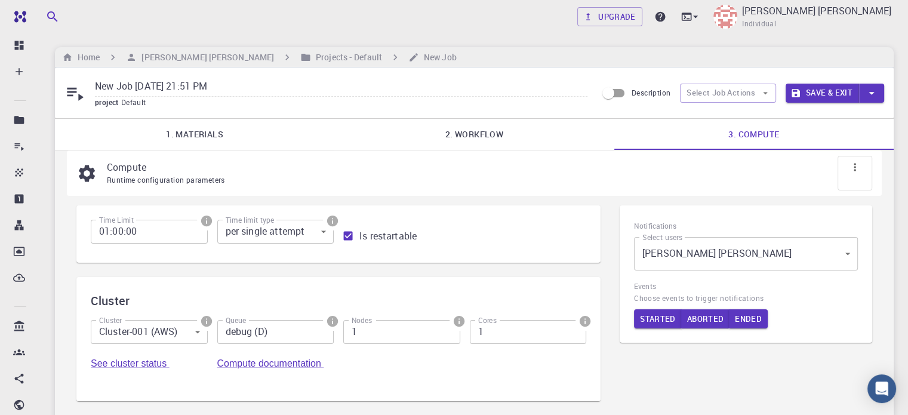
click at [80, 95] on icon at bounding box center [75, 94] width 17 height 13
click at [73, 93] on icon at bounding box center [74, 92] width 21 height 21
click at [122, 106] on span "Default" at bounding box center [136, 102] width 30 height 10
click at [212, 180] on span "Runtime configuration parameters" at bounding box center [166, 180] width 118 height 10
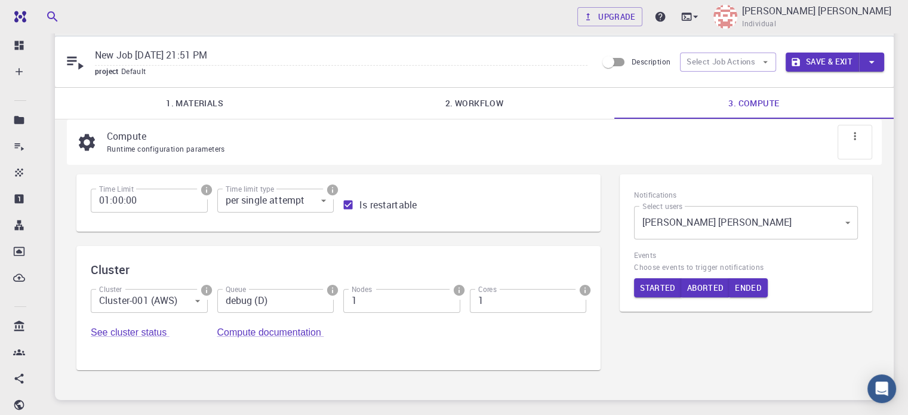
scroll to position [60, 0]
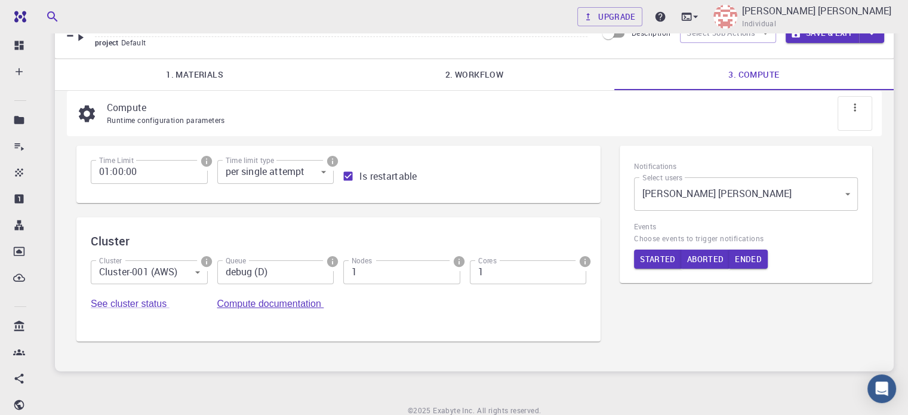
click at [324, 298] on link "Compute documentation" at bounding box center [270, 303] width 107 height 10
click at [150, 275] on body "Free Dashboard Create New Job New Material Create Material Upload File Import f…" at bounding box center [454, 202] width 908 height 524
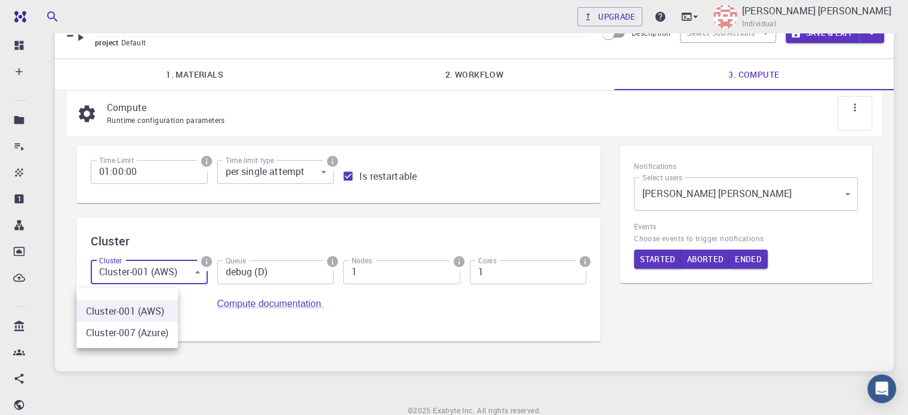
click at [150, 275] on div at bounding box center [454, 207] width 908 height 415
click at [293, 237] on h6 "Cluster" at bounding box center [338, 241] width 495 height 19
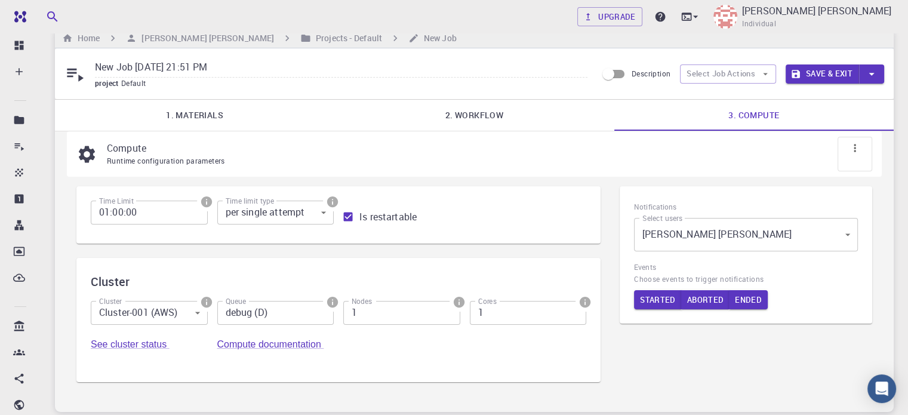
scroll to position [0, 0]
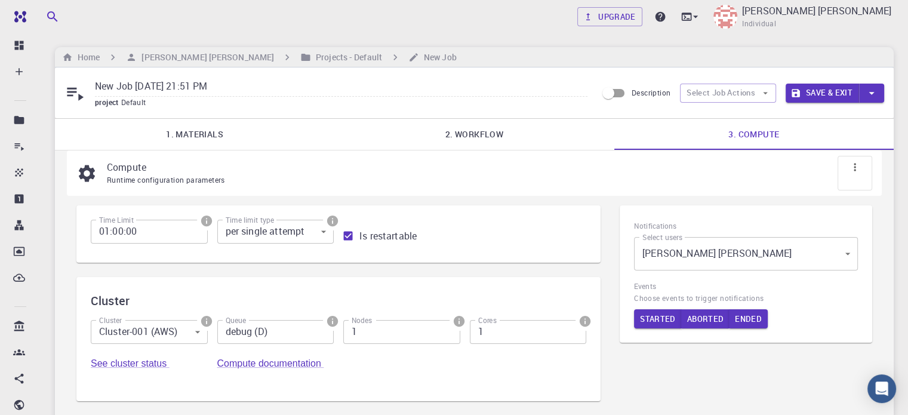
click at [621, 92] on input "Description" at bounding box center [608, 93] width 68 height 23
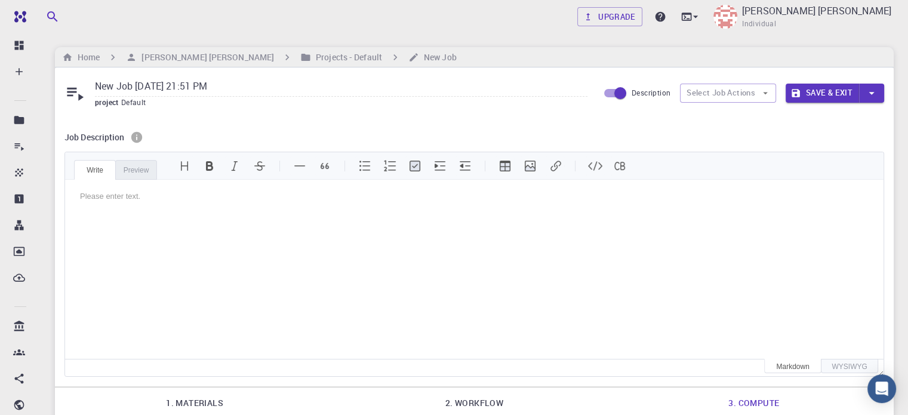
click at [621, 92] on input "Description" at bounding box center [620, 93] width 68 height 23
checkbox input "false"
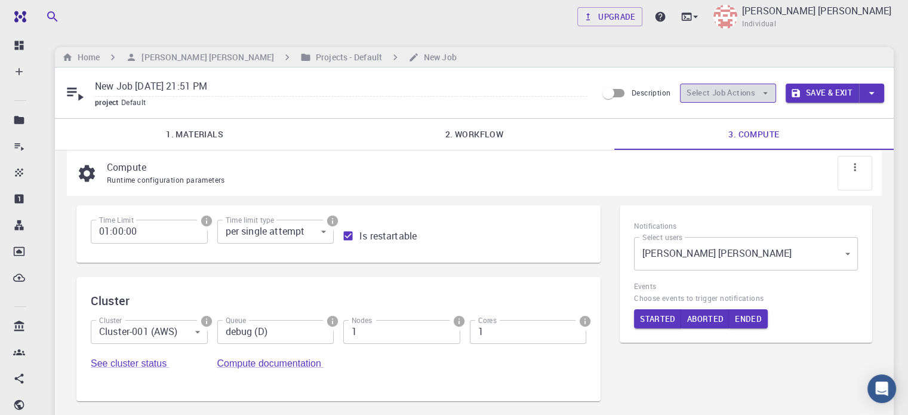
click at [699, 91] on button "Select Job Actions" at bounding box center [728, 93] width 96 height 19
click at [699, 92] on button "Select Job Actions" at bounding box center [728, 93] width 96 height 19
click at [859, 169] on icon at bounding box center [855, 167] width 12 height 12
click at [690, 171] on p "Compute" at bounding box center [484, 167] width 755 height 14
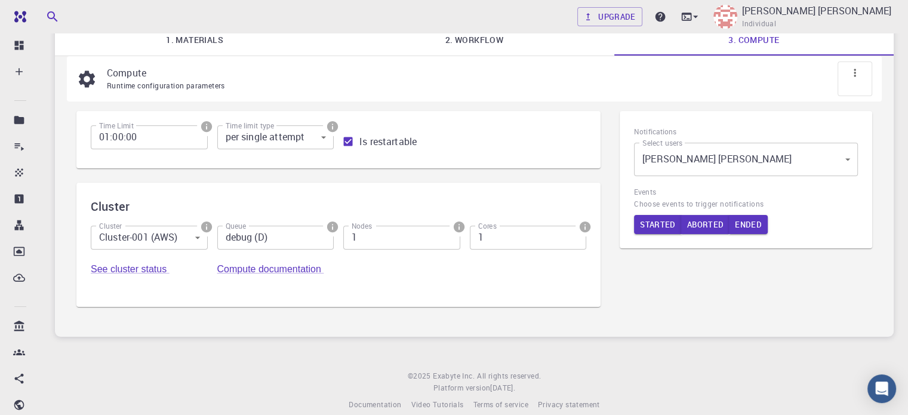
scroll to position [103, 0]
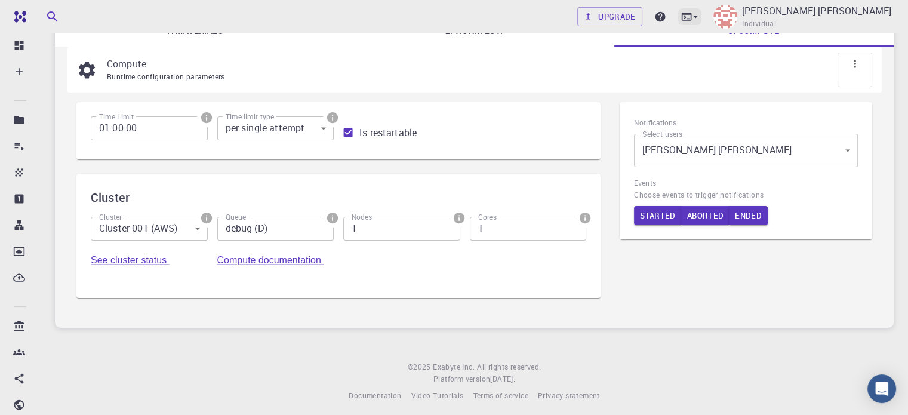
click at [701, 14] on icon at bounding box center [695, 17] width 12 height 12
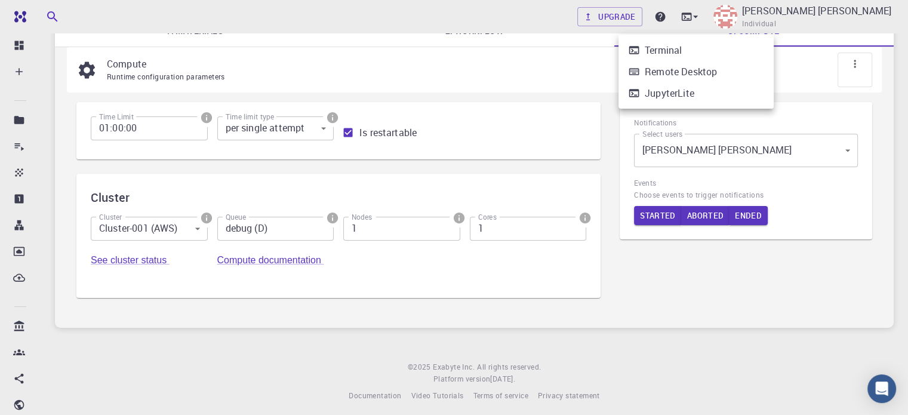
click at [590, 54] on div at bounding box center [454, 207] width 908 height 415
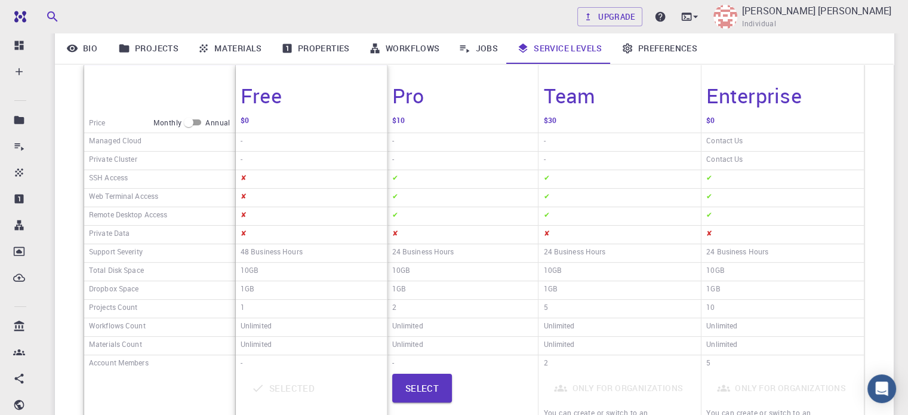
scroll to position [239, 0]
